Goal: Contribute content: Contribute content

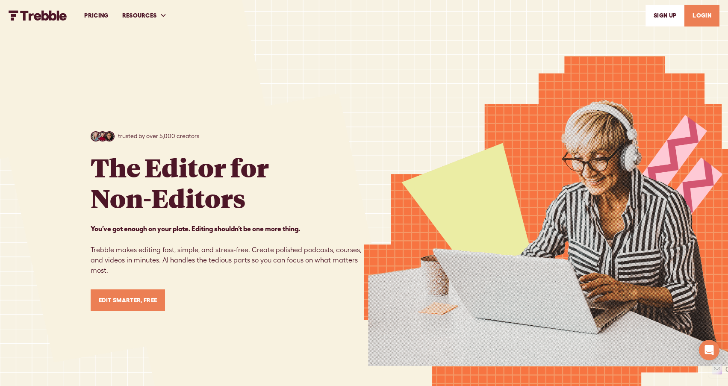
click at [709, 21] on link "LOGIN" at bounding box center [701, 16] width 35 height 22
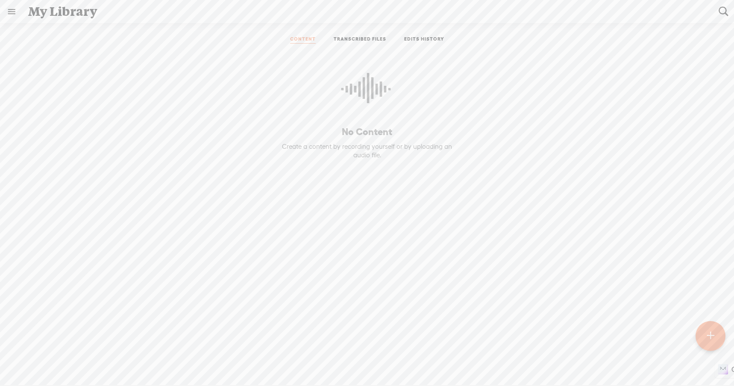
click at [362, 39] on link "TRANSCRIBED FILES" at bounding box center [360, 40] width 53 height 8
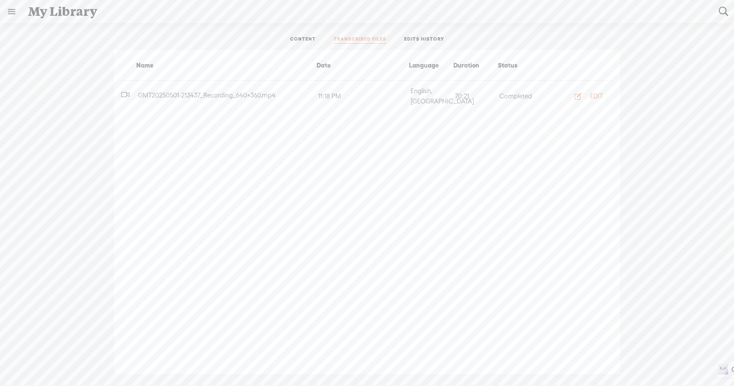
click at [577, 93] on icon "button" at bounding box center [578, 96] width 9 height 9
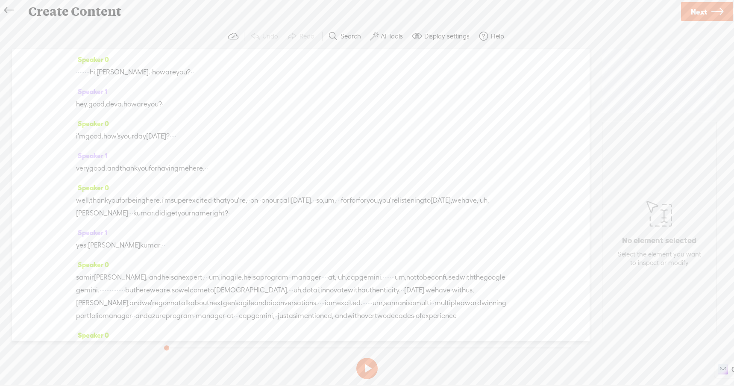
click at [75, 75] on div "Speaker 0 · · · · · · · · hi, samant. · how are you? · · Speaker 1 hey. good, d…" at bounding box center [301, 195] width 578 height 292
click at [78, 73] on span "·" at bounding box center [77, 72] width 2 height 13
click at [73, 54] on span "Insert" at bounding box center [74, 51] width 17 height 9
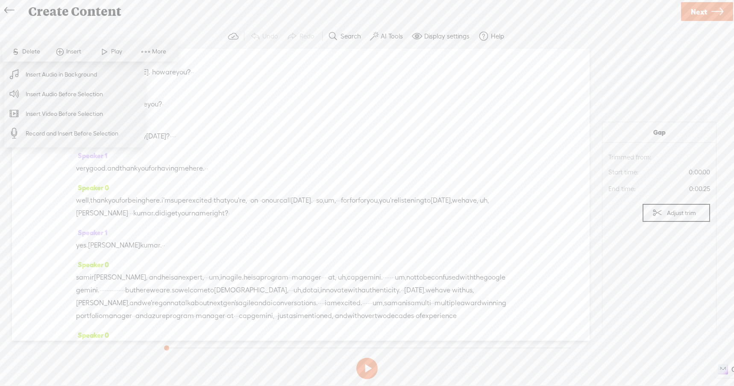
click at [73, 92] on span "Insert Audio Before Selection" at bounding box center [64, 94] width 111 height 19
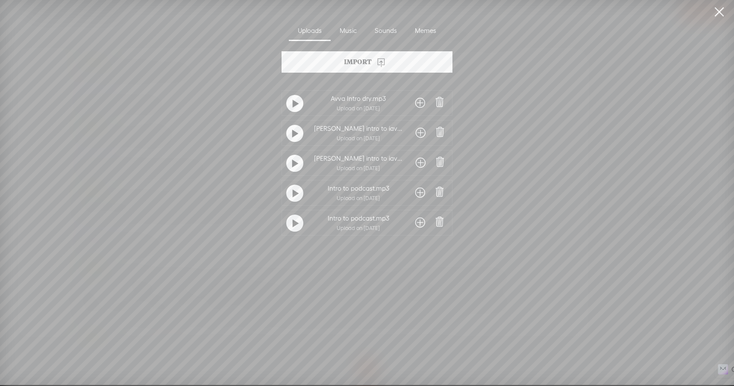
click at [295, 99] on t at bounding box center [296, 104] width 6 height 14
click at [420, 104] on span at bounding box center [420, 103] width 10 height 14
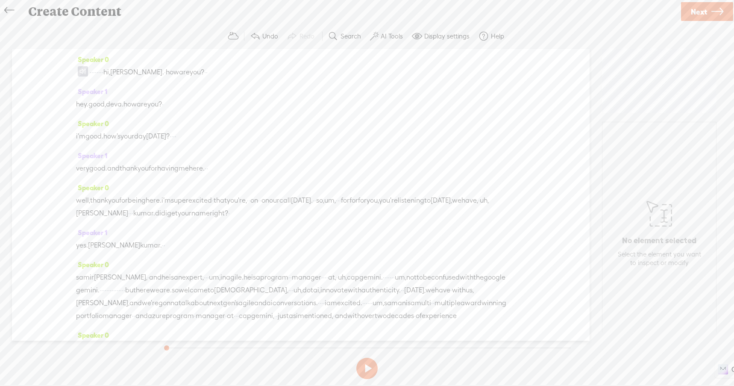
click at [91, 72] on span "·" at bounding box center [91, 72] width 2 height 13
click at [75, 47] on span "Insert" at bounding box center [71, 51] width 43 height 15
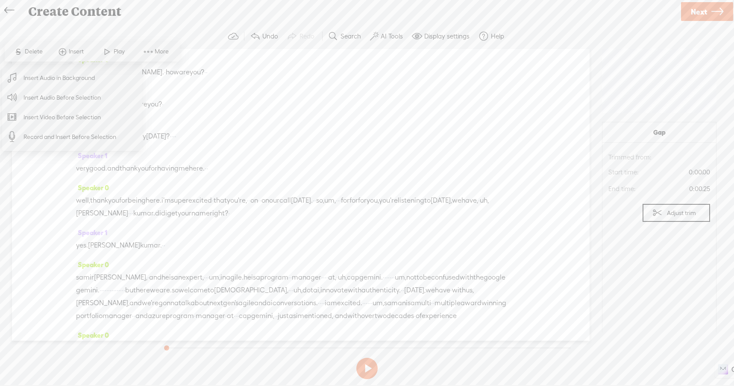
click at [75, 94] on span "Insert Audio Before Selection" at bounding box center [62, 97] width 111 height 19
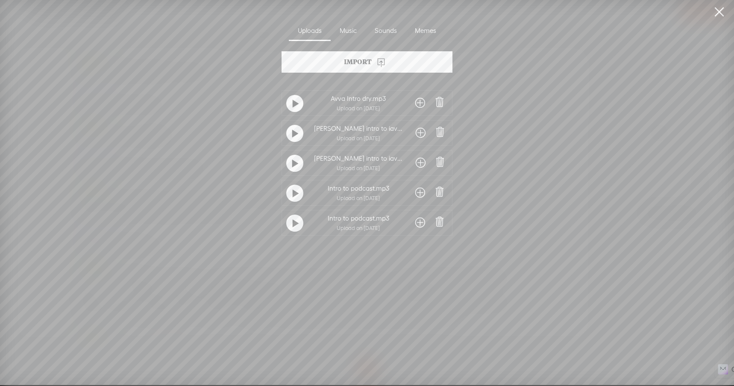
click at [341, 67] on div "Import" at bounding box center [367, 61] width 171 height 21
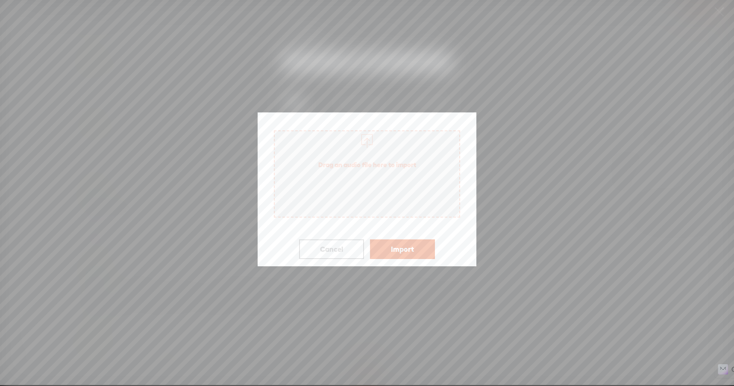
click at [394, 246] on button "Import" at bounding box center [402, 249] width 65 height 20
click at [396, 189] on span "Drag an audio file here to import" at bounding box center [367, 173] width 186 height 87
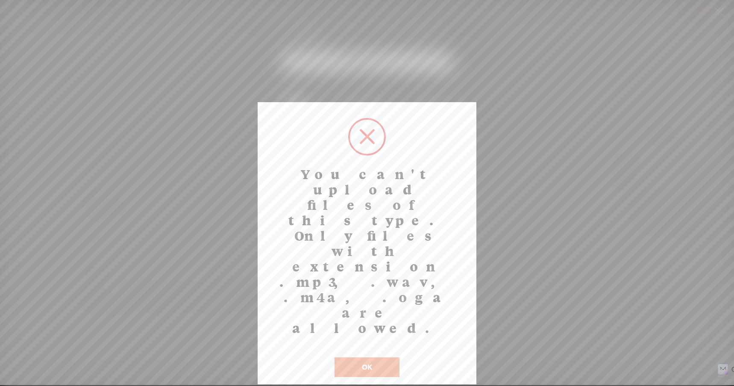
click at [368, 357] on button "OK" at bounding box center [367, 367] width 65 height 20
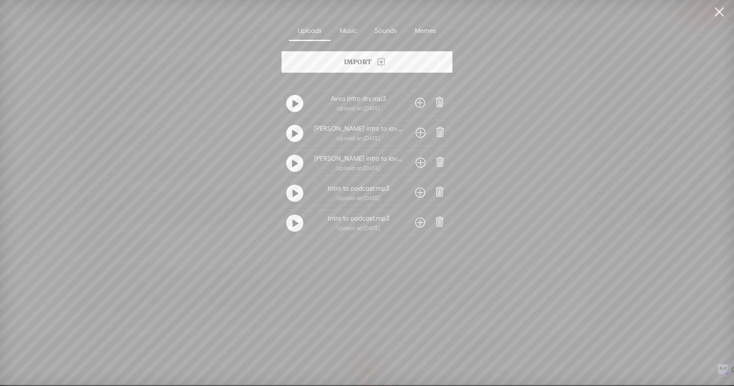
click at [353, 65] on div "Import" at bounding box center [367, 61] width 171 height 21
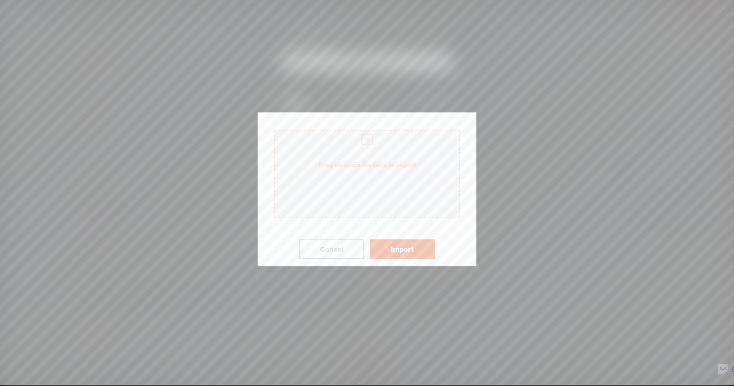
click at [394, 199] on span "Drag an audio file here to import" at bounding box center [367, 173] width 186 height 87
click at [405, 254] on button "Import" at bounding box center [402, 249] width 65 height 20
click at [402, 199] on span "Drag an audio file here to import" at bounding box center [367, 173] width 186 height 87
click at [432, 247] on button "Import" at bounding box center [402, 249] width 65 height 20
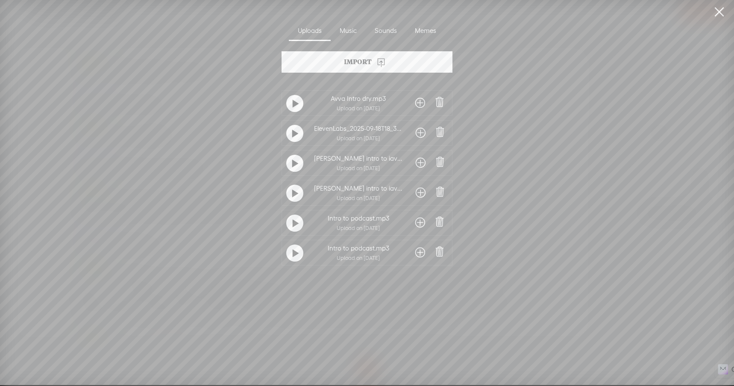
click at [293, 253] on t at bounding box center [296, 254] width 6 height 14
click at [293, 218] on t at bounding box center [296, 224] width 6 height 14
click at [290, 193] on div at bounding box center [294, 193] width 17 height 17
click at [290, 139] on div at bounding box center [294, 133] width 17 height 17
click at [417, 133] on span at bounding box center [421, 133] width 10 height 14
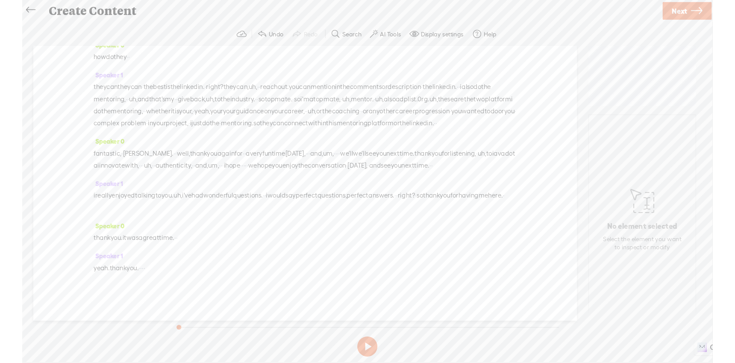
scroll to position [10484, 0]
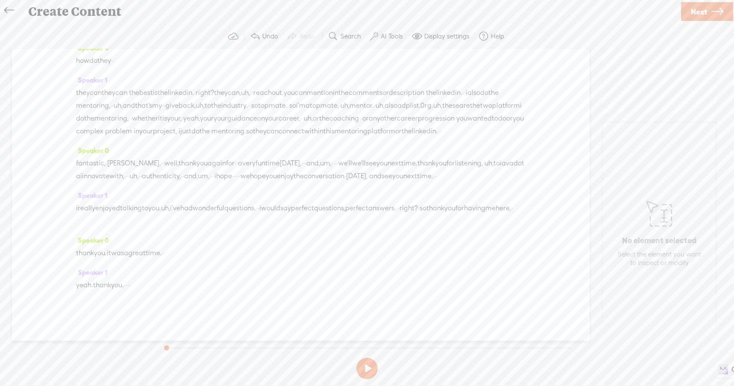
click at [79, 86] on span "they" at bounding box center [83, 92] width 14 height 13
click at [79, 44] on span "Insert" at bounding box center [74, 46] width 17 height 9
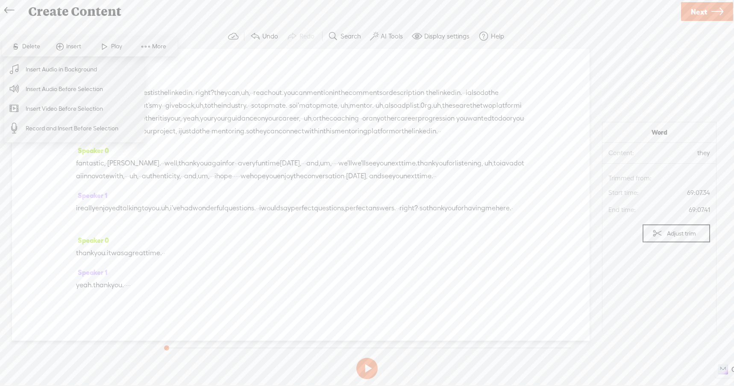
click at [79, 70] on span "Insert Audio in Background" at bounding box center [61, 69] width 105 height 19
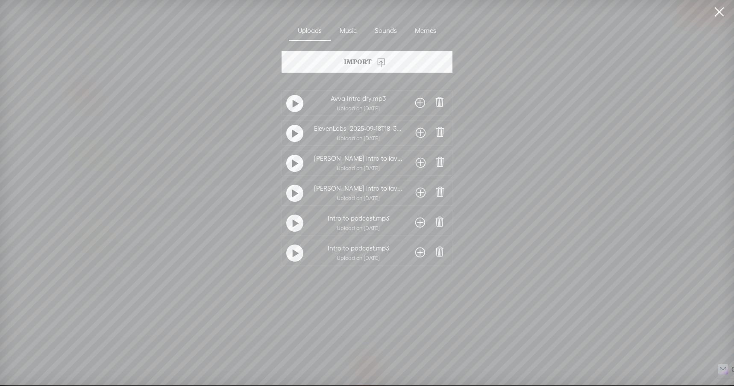
click at [288, 255] on div at bounding box center [294, 252] width 17 height 17
click at [350, 59] on div "Import" at bounding box center [367, 61] width 171 height 21
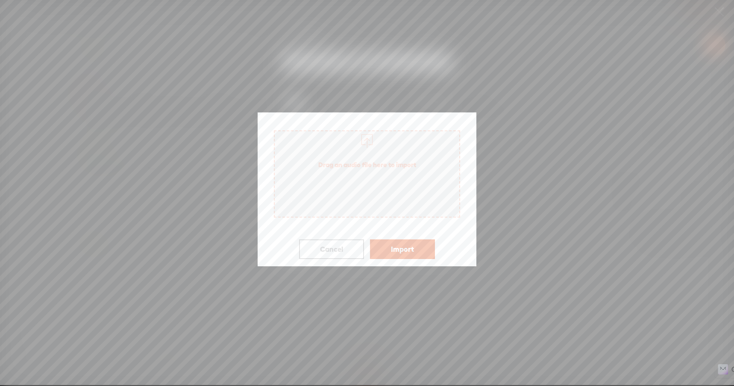
click at [335, 250] on button "Cancel" at bounding box center [331, 249] width 65 height 20
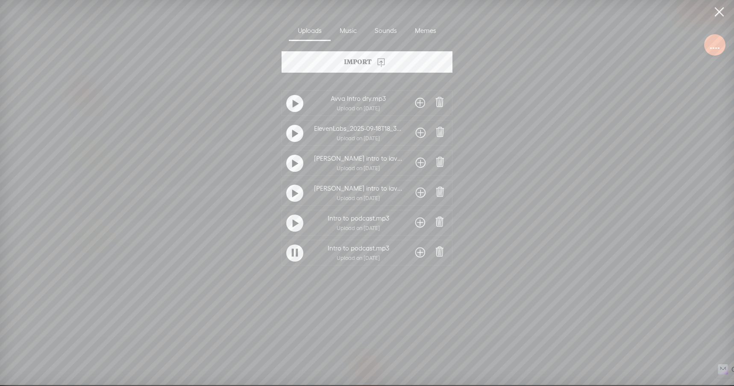
click at [418, 255] on span at bounding box center [420, 253] width 10 height 14
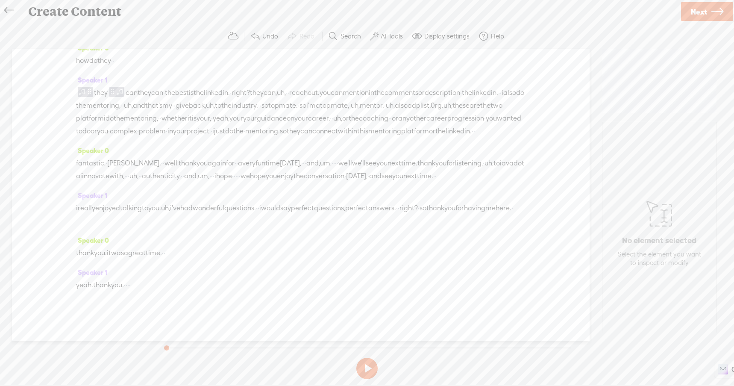
click at [699, 13] on span "Next" at bounding box center [699, 12] width 16 height 22
click at [305, 190] on input "text" at bounding box center [368, 190] width 293 height 17
type input "I"
type input "Podcast with Shamant Kumar"
click at [707, 18] on span "Finish" at bounding box center [703, 12] width 20 height 22
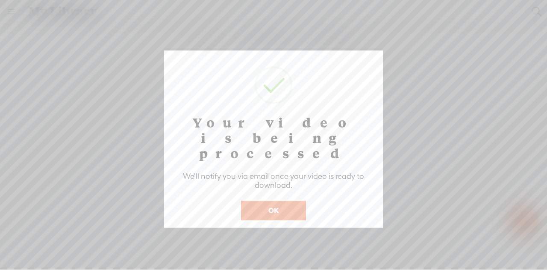
click at [270, 200] on button "OK" at bounding box center [273, 210] width 65 height 20
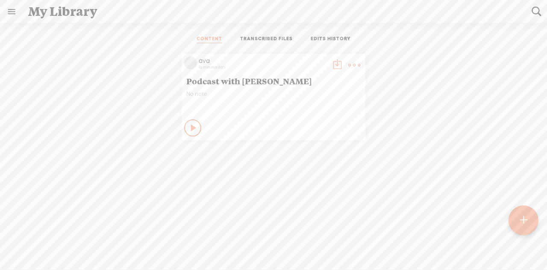
click at [190, 127] on icon at bounding box center [194, 127] width 9 height 9
click at [333, 63] on t at bounding box center [337, 65] width 12 height 12
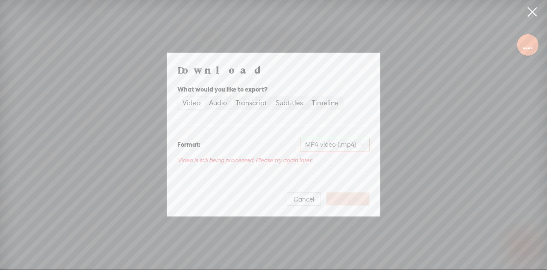
click at [331, 147] on span "MP4 video (.mp4)" at bounding box center [334, 144] width 59 height 13
click at [331, 158] on div "MP4 video (.mp4)" at bounding box center [336, 162] width 54 height 9
click at [219, 103] on div "Audio" at bounding box center [218, 103] width 18 height 12
click at [205, 97] on input "Audio" at bounding box center [205, 97] width 0 height 0
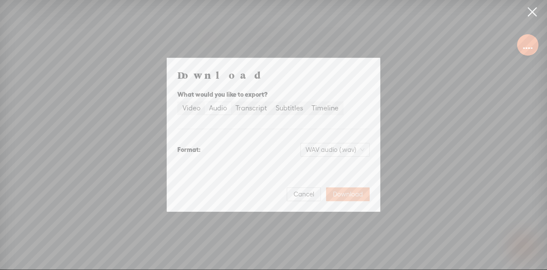
click at [343, 193] on span "Download" at bounding box center [348, 194] width 30 height 9
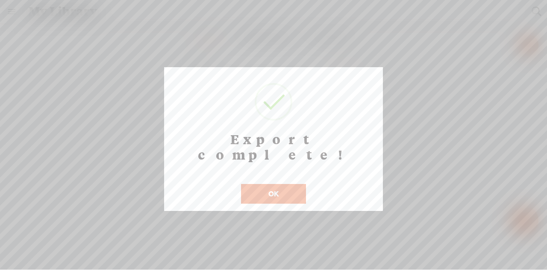
click at [269, 184] on button "OK" at bounding box center [273, 194] width 65 height 20
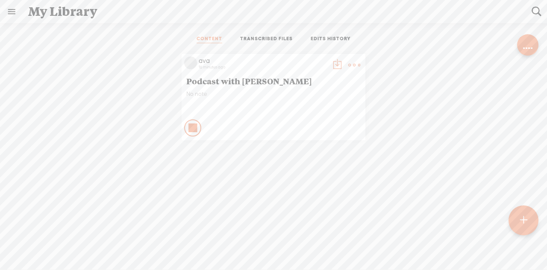
click at [189, 129] on icon at bounding box center [193, 127] width 9 height 9
click at [190, 131] on icon at bounding box center [194, 127] width 9 height 9
click at [189, 129] on icon at bounding box center [193, 127] width 9 height 9
